Goal: Entertainment & Leisure: Consume media (video, audio)

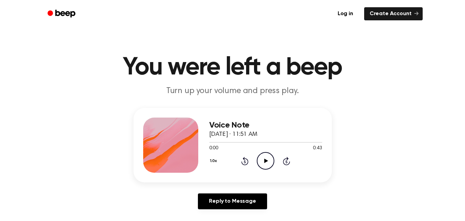
click at [264, 162] on icon "Play Audio" at bounding box center [266, 161] width 18 height 18
click at [255, 141] on div at bounding box center [265, 142] width 113 height 6
click at [267, 157] on icon "Pause Audio" at bounding box center [266, 161] width 18 height 18
click at [266, 162] on icon at bounding box center [266, 160] width 4 height 4
click at [254, 141] on div at bounding box center [265, 142] width 113 height 6
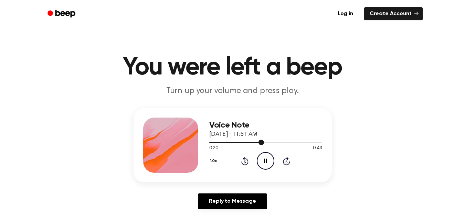
click at [245, 142] on div at bounding box center [265, 142] width 113 height 6
click at [267, 159] on icon at bounding box center [265, 160] width 3 height 4
click at [246, 142] on div at bounding box center [265, 142] width 113 height 6
click at [268, 159] on icon "Play Audio" at bounding box center [266, 161] width 18 height 18
click at [263, 142] on div at bounding box center [252, 142] width 87 height 1
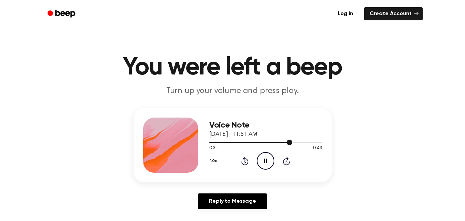
click at [251, 143] on div at bounding box center [265, 142] width 113 height 6
click at [252, 141] on div at bounding box center [265, 142] width 113 height 6
click at [265, 157] on icon "Pause Audio" at bounding box center [266, 161] width 18 height 18
click at [229, 138] on div "Voice Note [DATE] · 11:51 AM" at bounding box center [265, 130] width 113 height 19
click at [245, 142] on div at bounding box center [259, 142] width 101 height 1
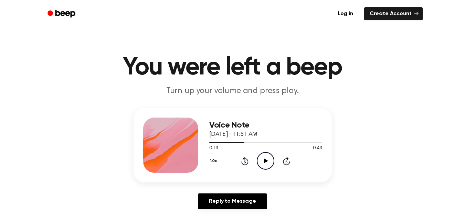
click at [263, 159] on icon "Play Audio" at bounding box center [266, 161] width 18 height 18
click at [212, 142] on div at bounding box center [261, 142] width 104 height 1
